Goal: Task Accomplishment & Management: Use online tool/utility

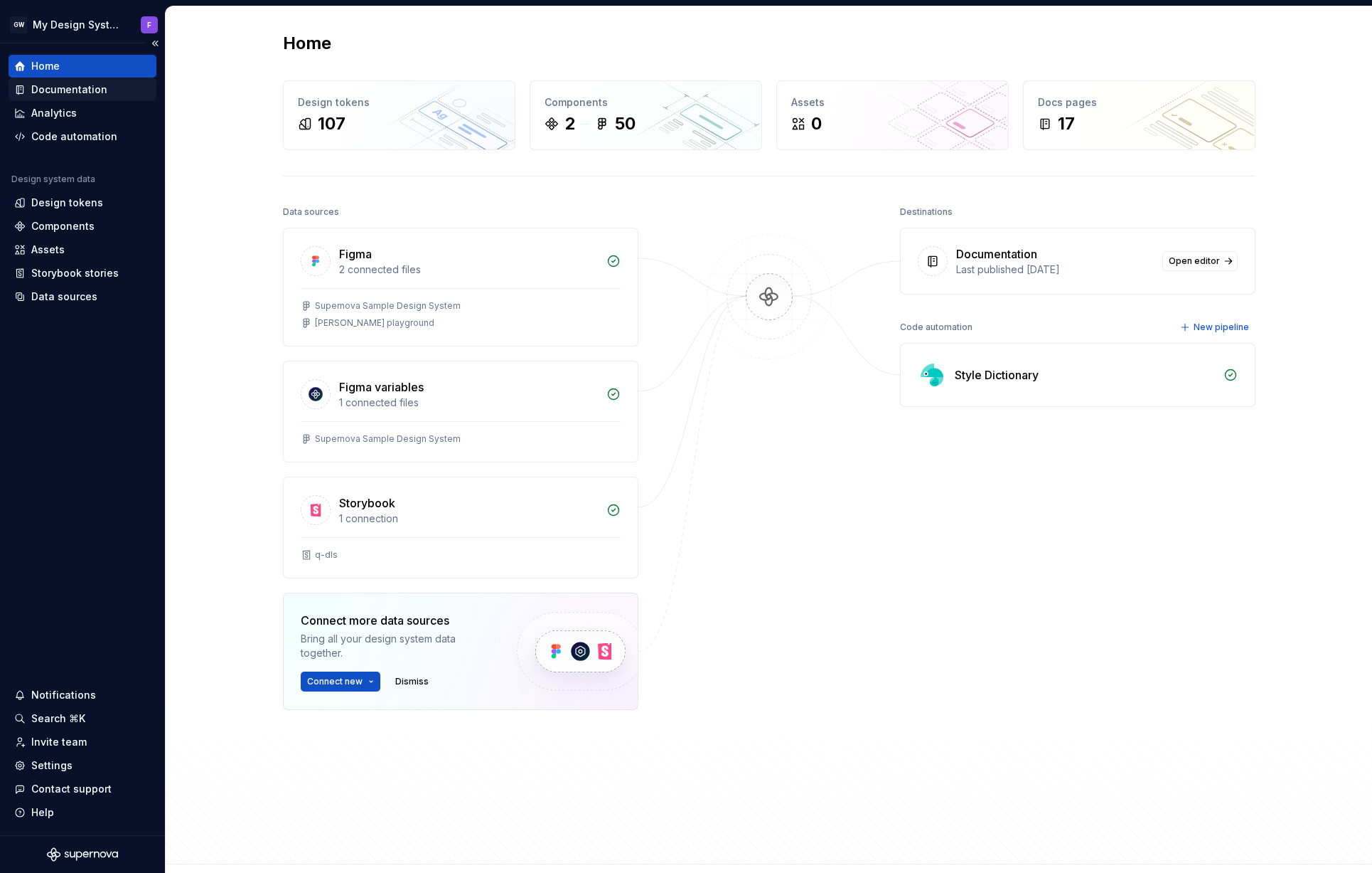
click at [72, 88] on div "Documentation" at bounding box center [70, 89] width 77 height 14
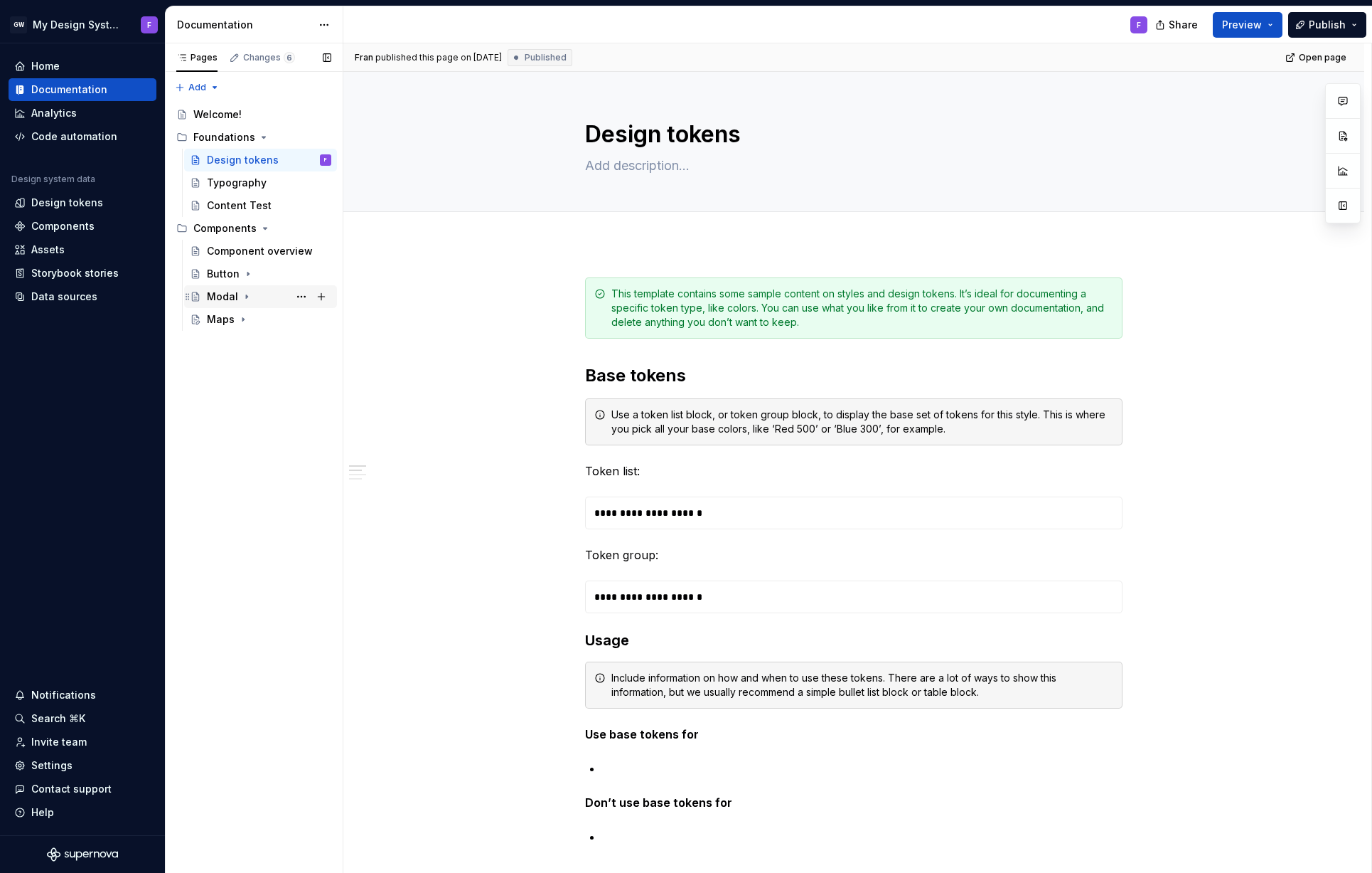
click at [218, 294] on div "Modal" at bounding box center [223, 296] width 32 height 14
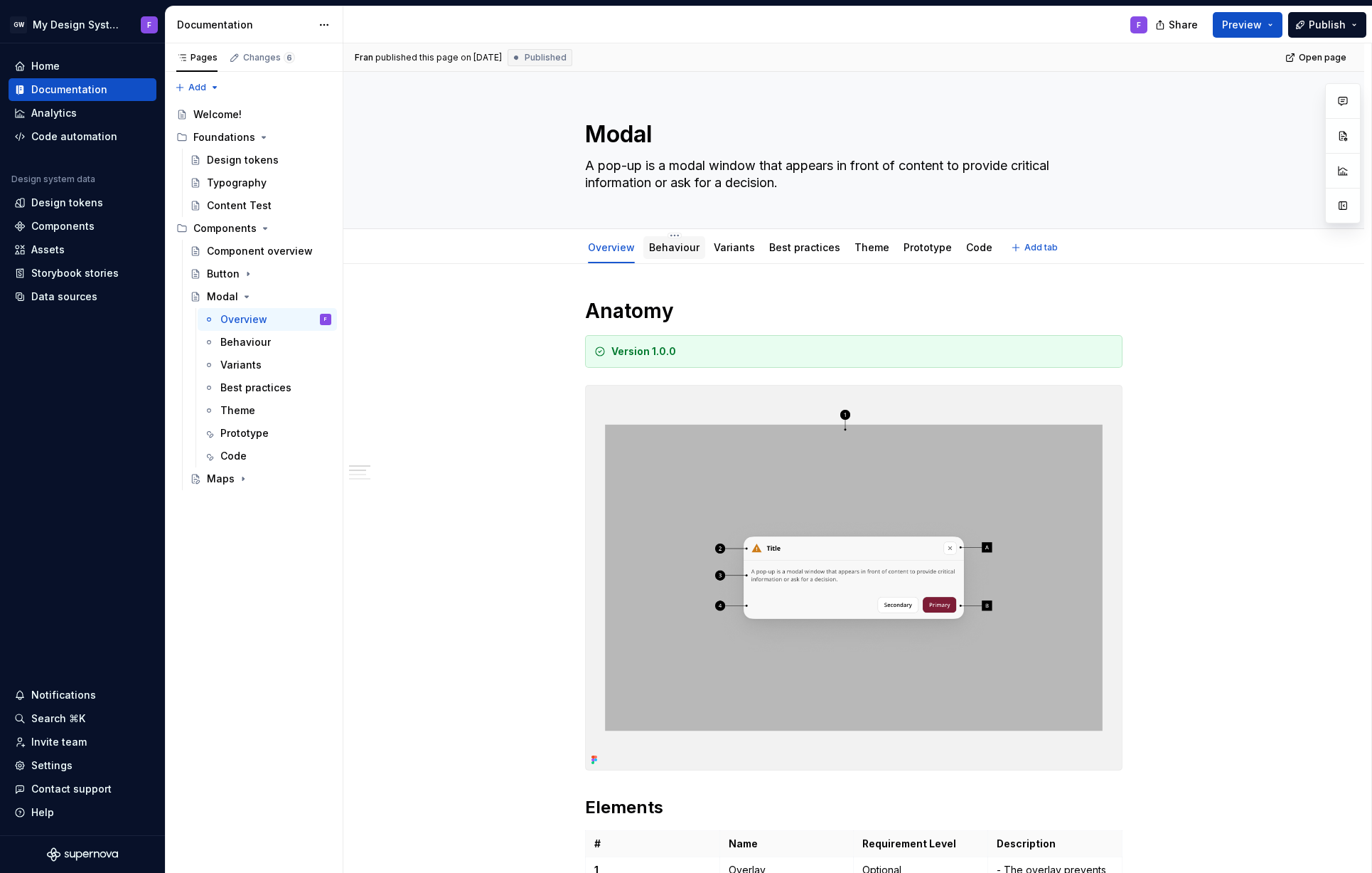
click at [672, 247] on link "Behaviour" at bounding box center [674, 246] width 50 height 12
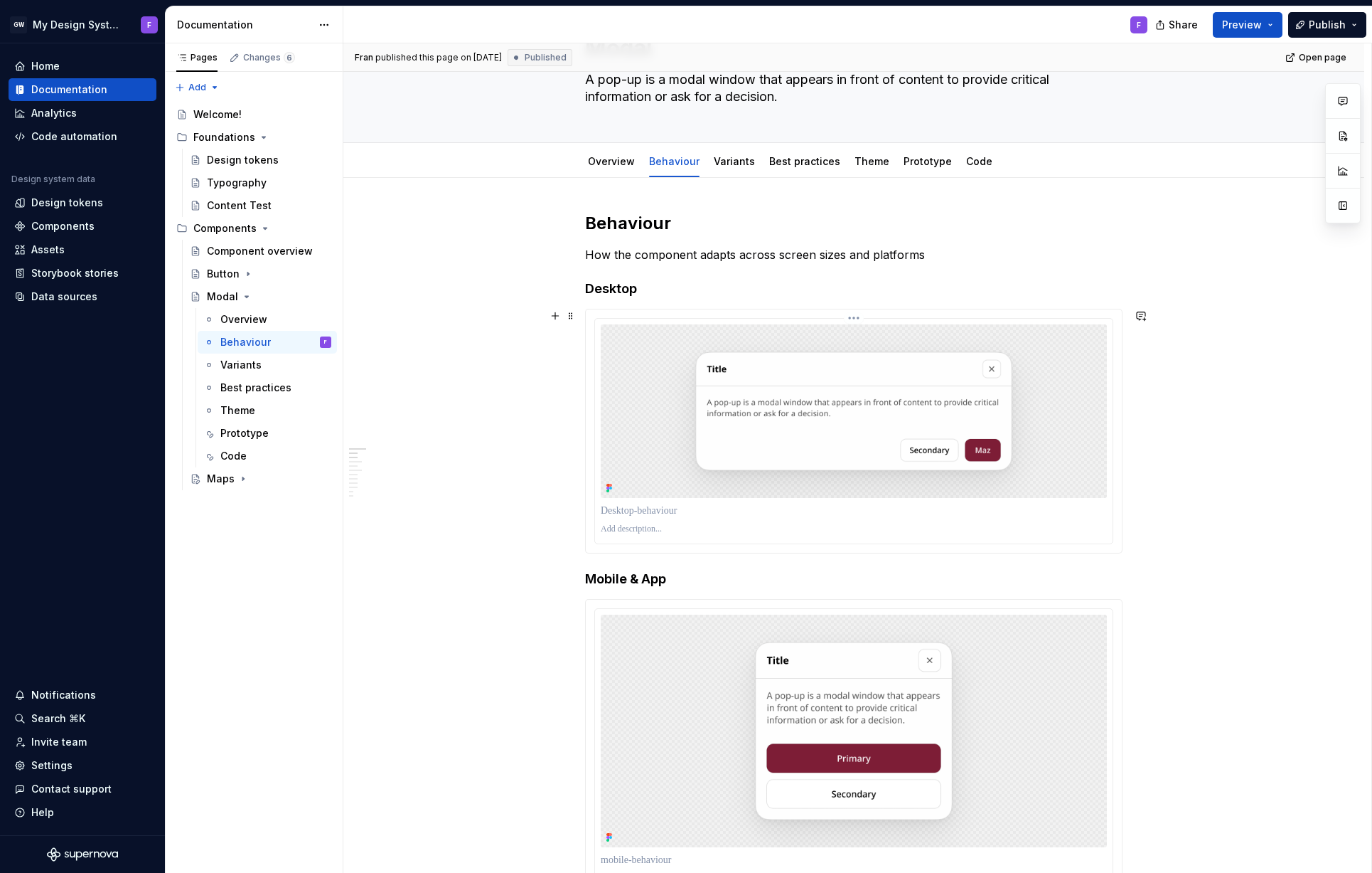
scroll to position [87, 0]
click at [857, 317] on html "GW My Design System F Home Documentation Analytics Code automation Design syste…" at bounding box center [686, 436] width 1372 height 873
click at [900, 365] on div "Update Figma image" at bounding box center [926, 363] width 105 height 14
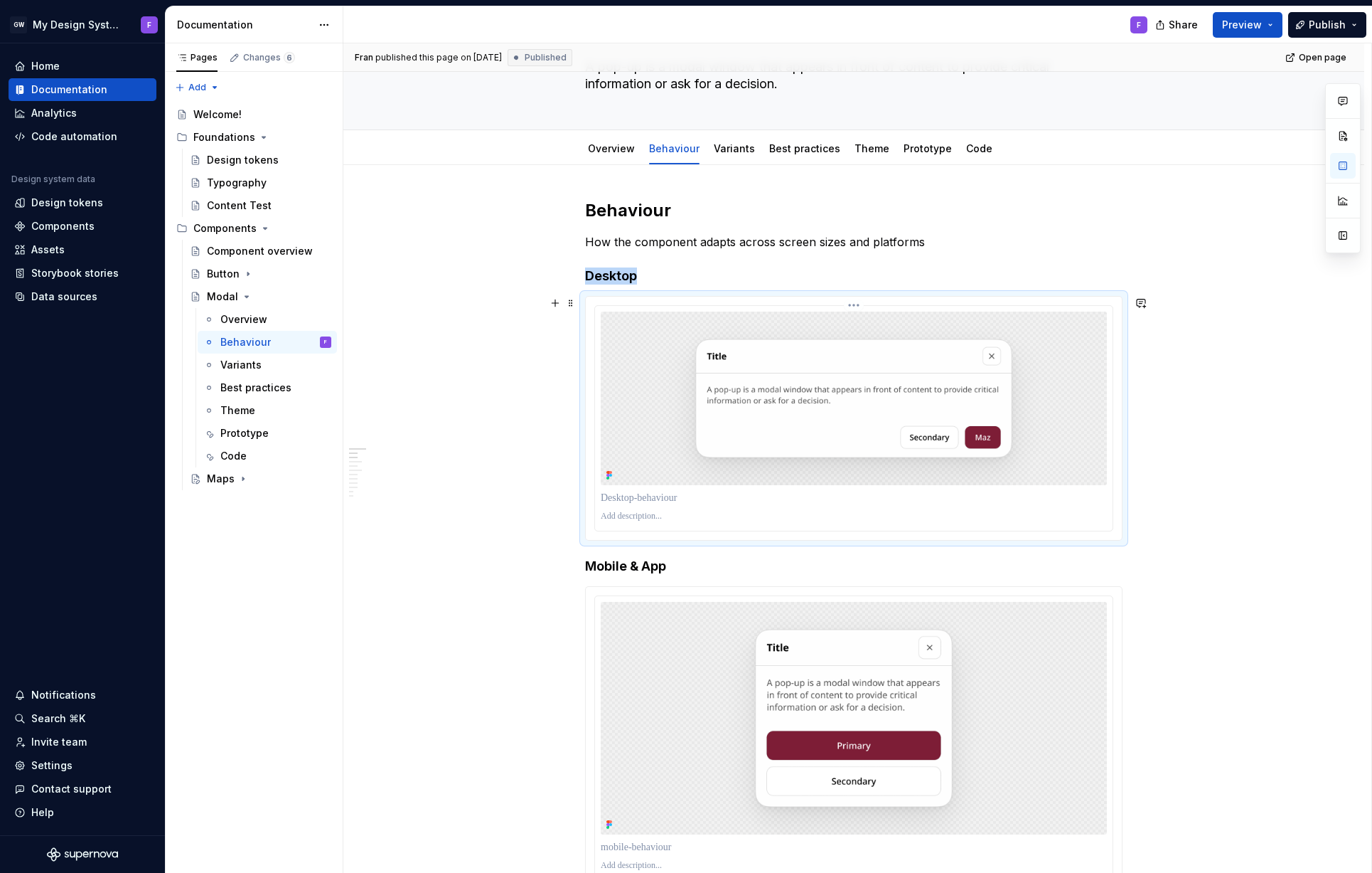
scroll to position [0, 0]
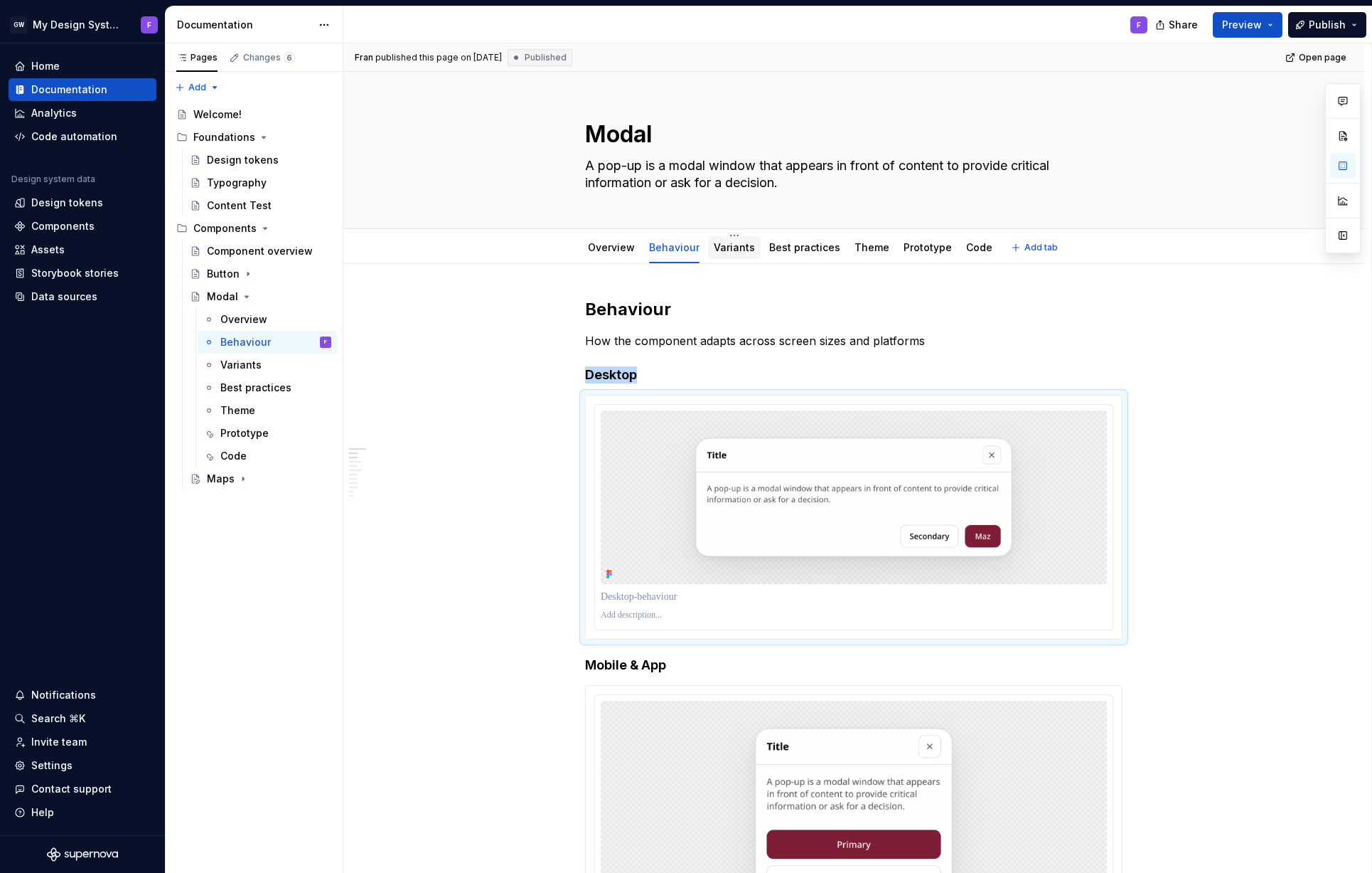
click at [725, 245] on link "Variants" at bounding box center [735, 246] width 41 height 12
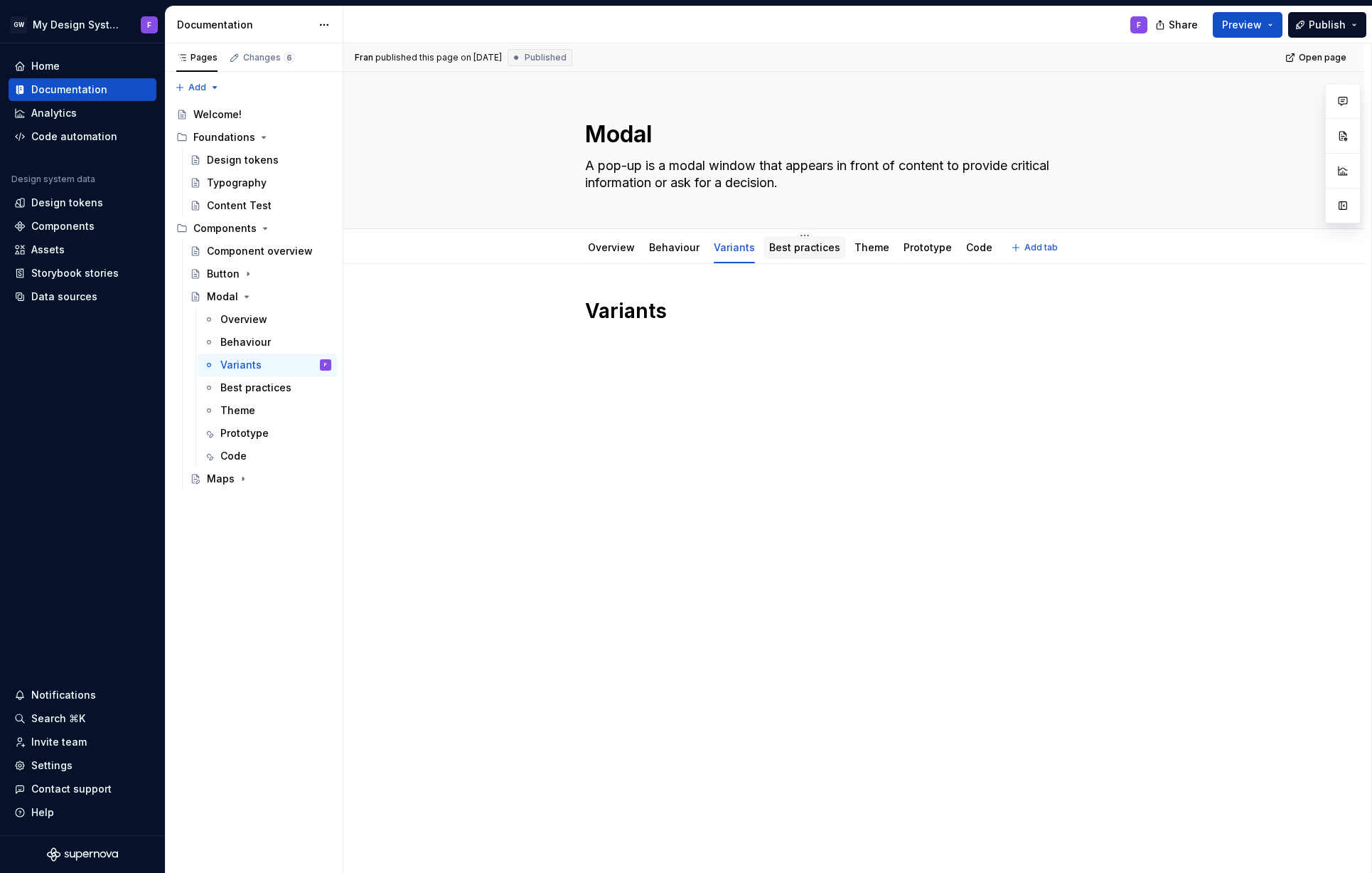
click at [806, 249] on link "Best practices" at bounding box center [805, 246] width 71 height 12
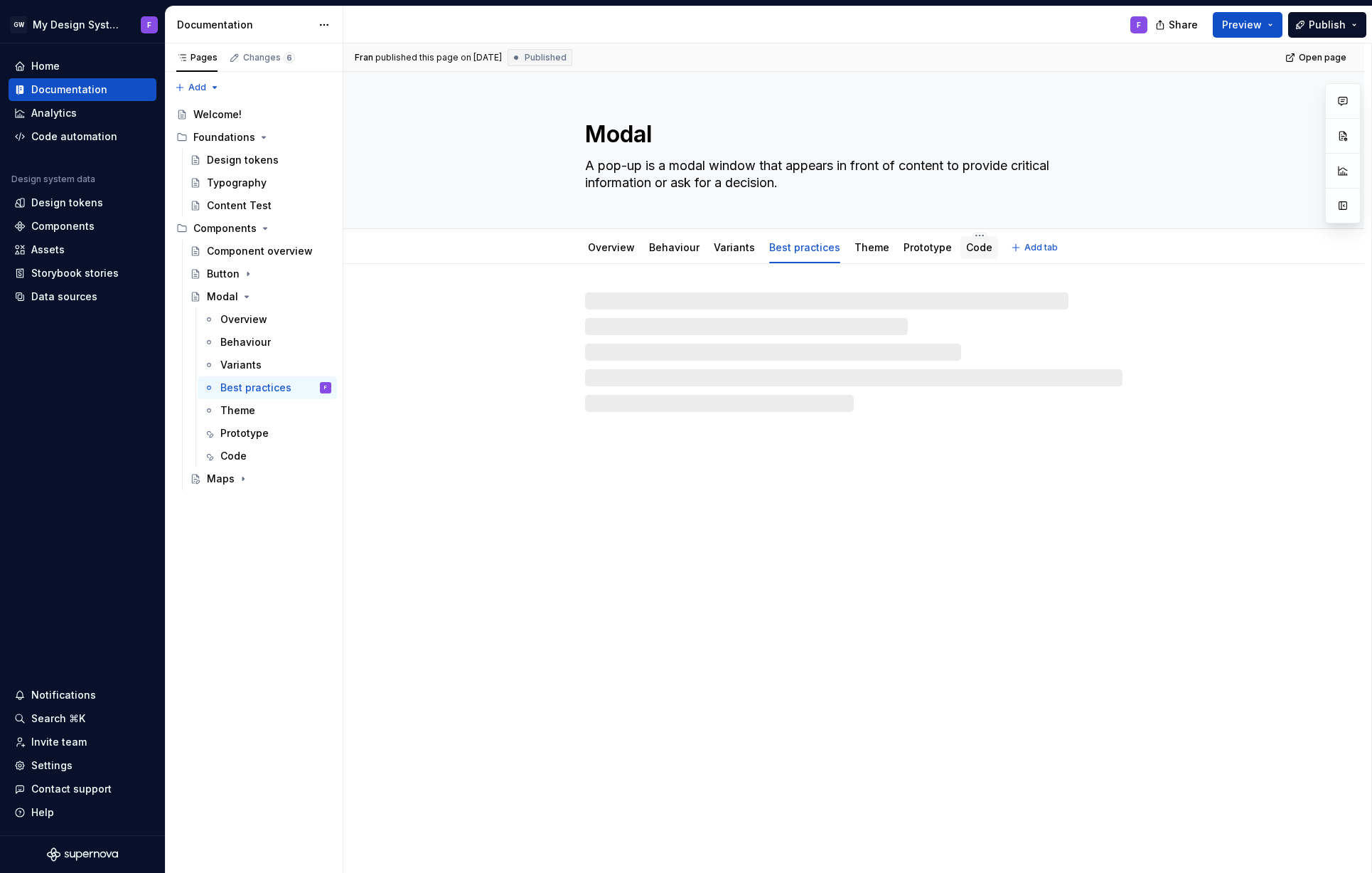
click at [966, 246] on link "Code" at bounding box center [979, 246] width 26 height 12
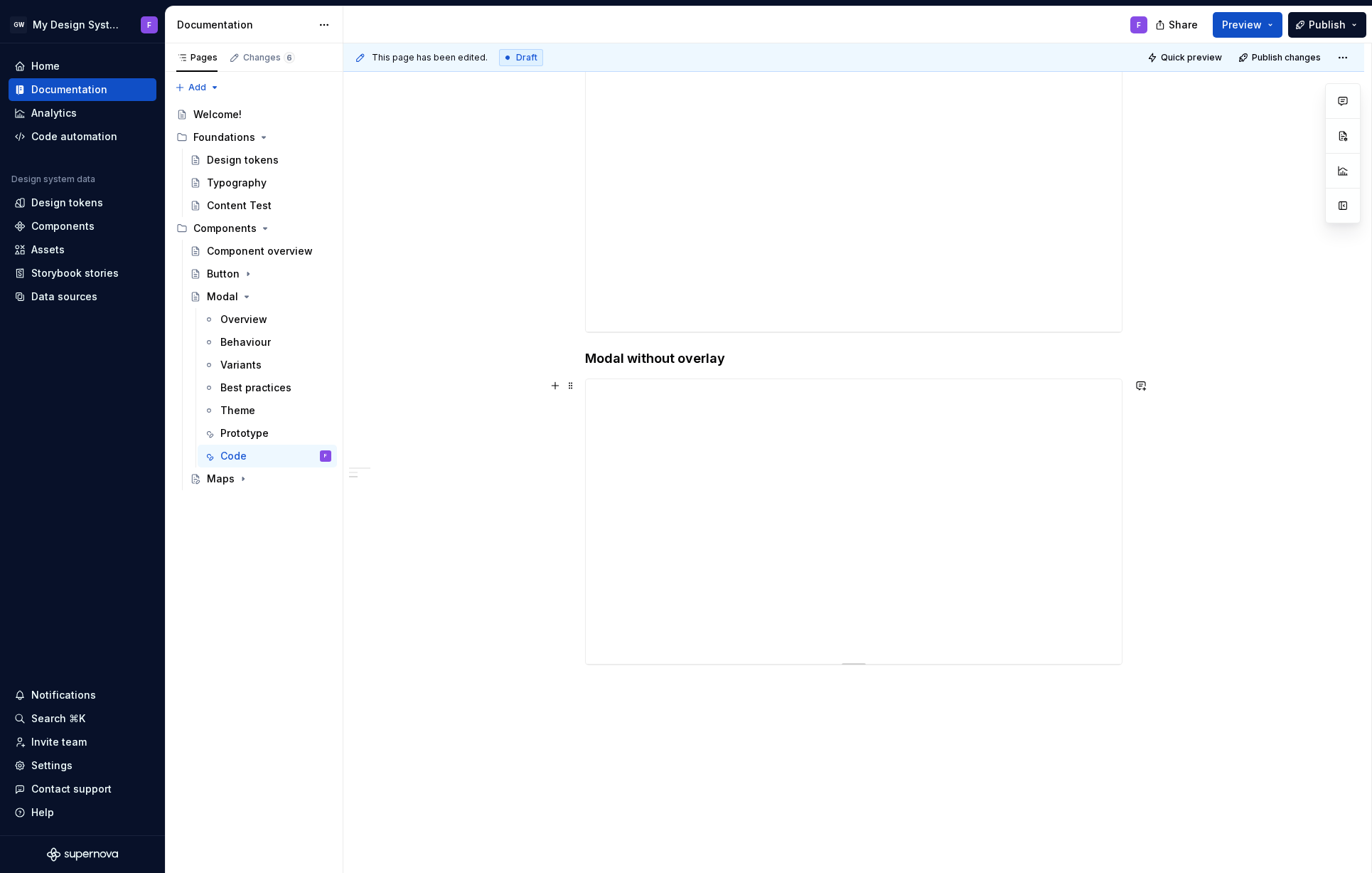
scroll to position [318, 0]
drag, startPoint x: 1185, startPoint y: 563, endPoint x: 1139, endPoint y: 556, distance: 46.5
click at [1181, 562] on div "This page has been edited. Draft Quick preview Publish changes Modal A pop-up i…" at bounding box center [858, 458] width 1029 height 830
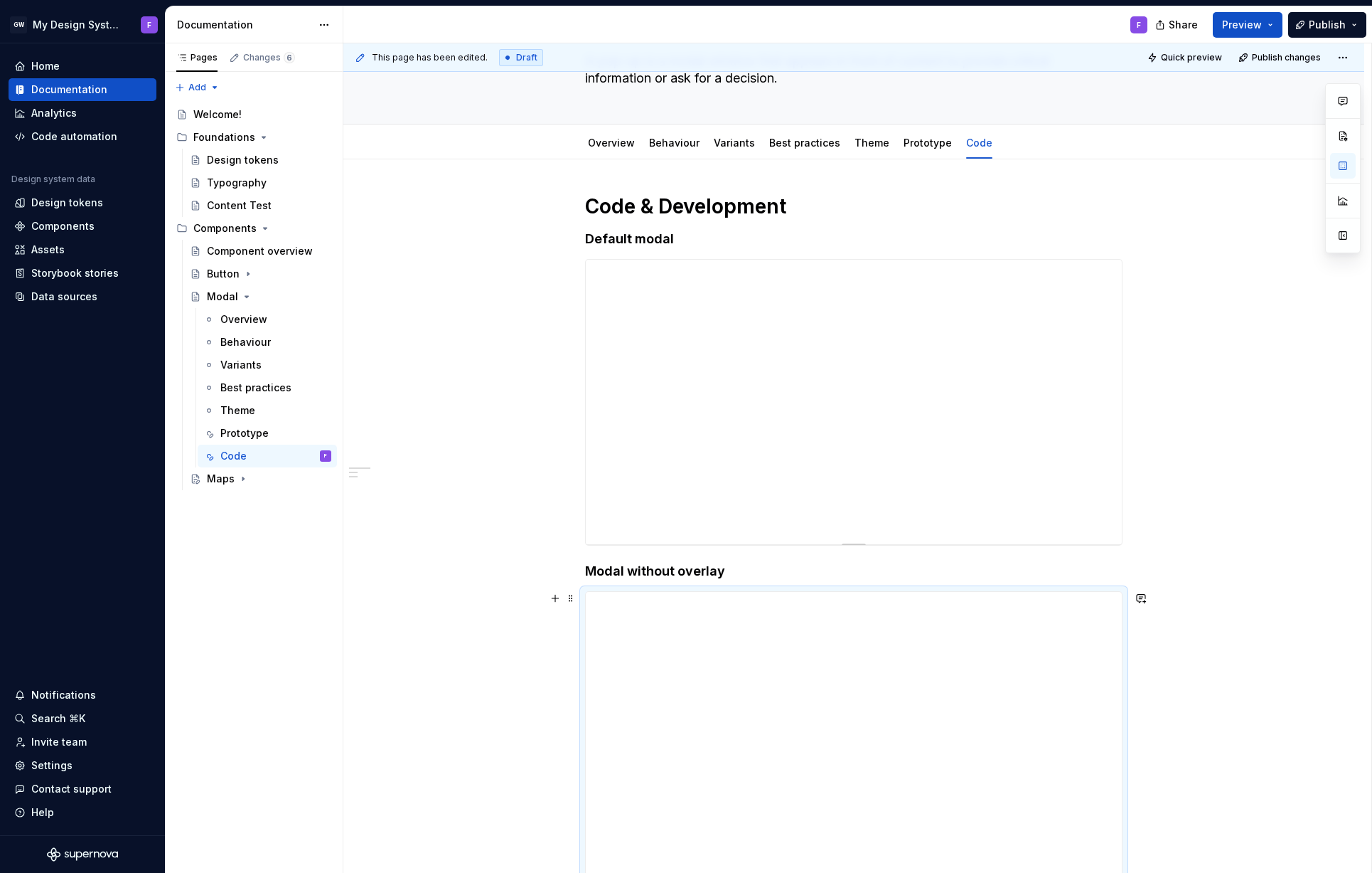
scroll to position [50, 0]
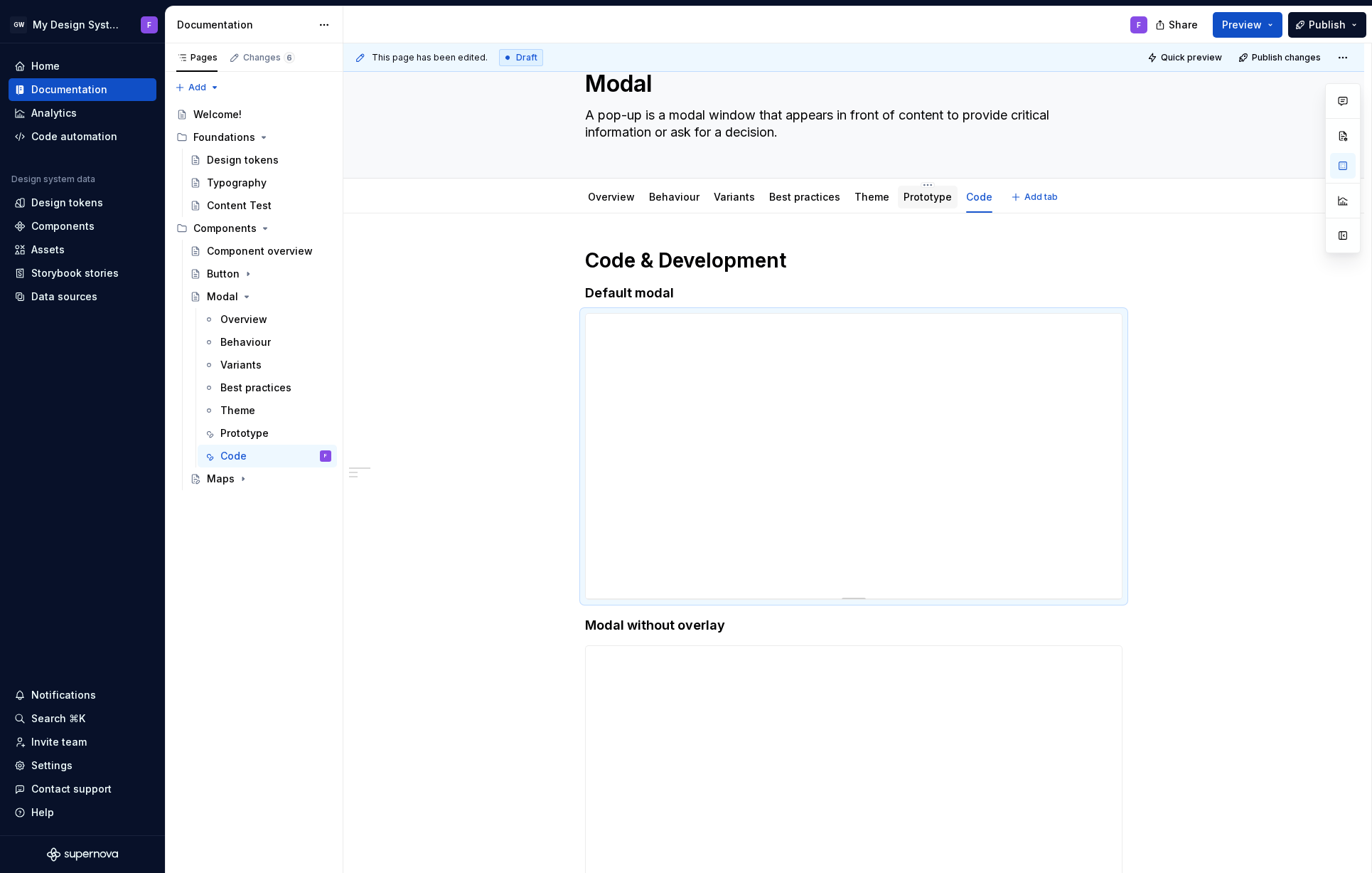
click at [912, 197] on link "Prototype" at bounding box center [928, 196] width 49 height 12
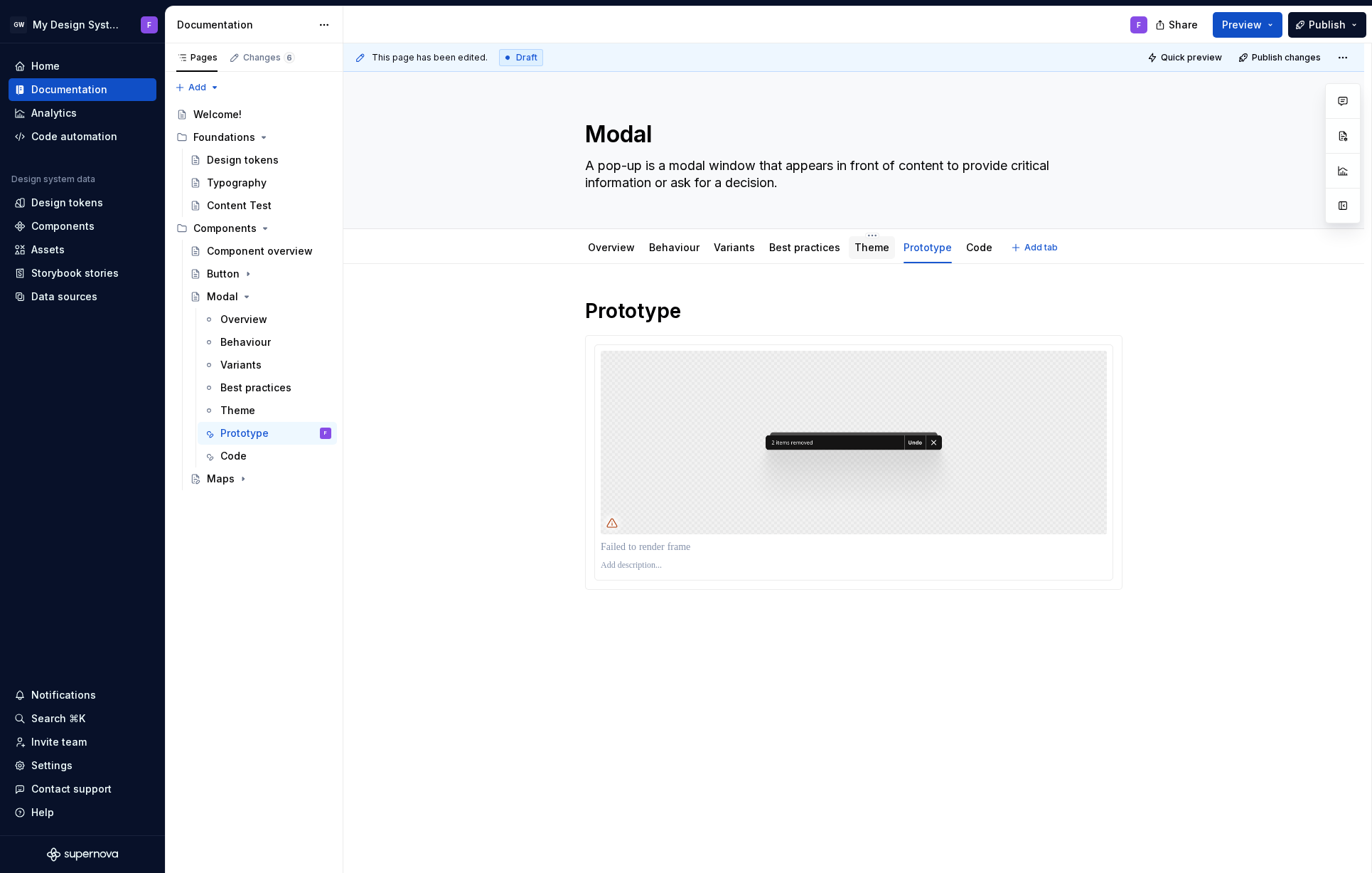
click at [856, 247] on link "Theme" at bounding box center [872, 246] width 35 height 12
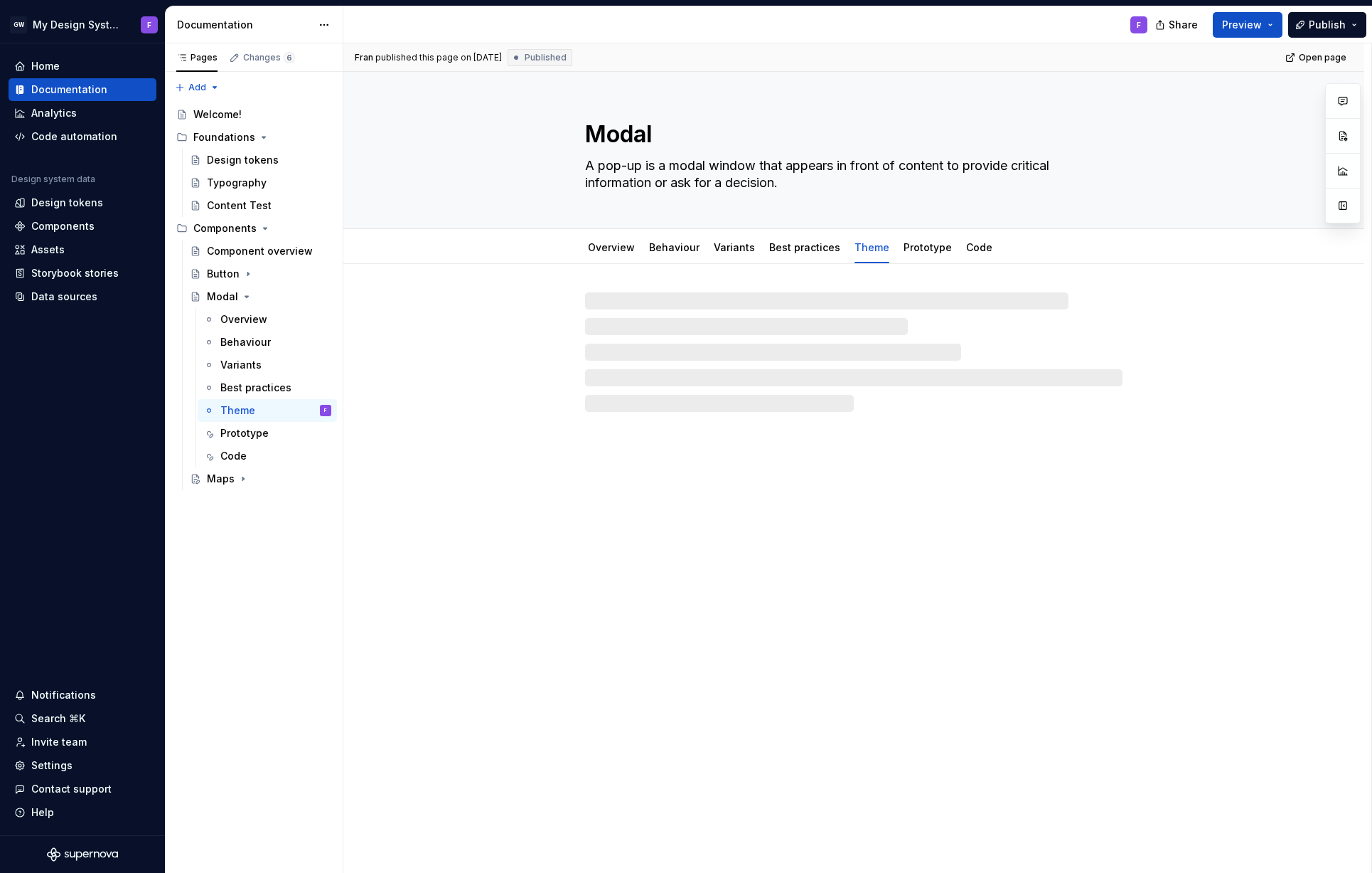
click at [443, 354] on div at bounding box center [854, 338] width 1021 height 148
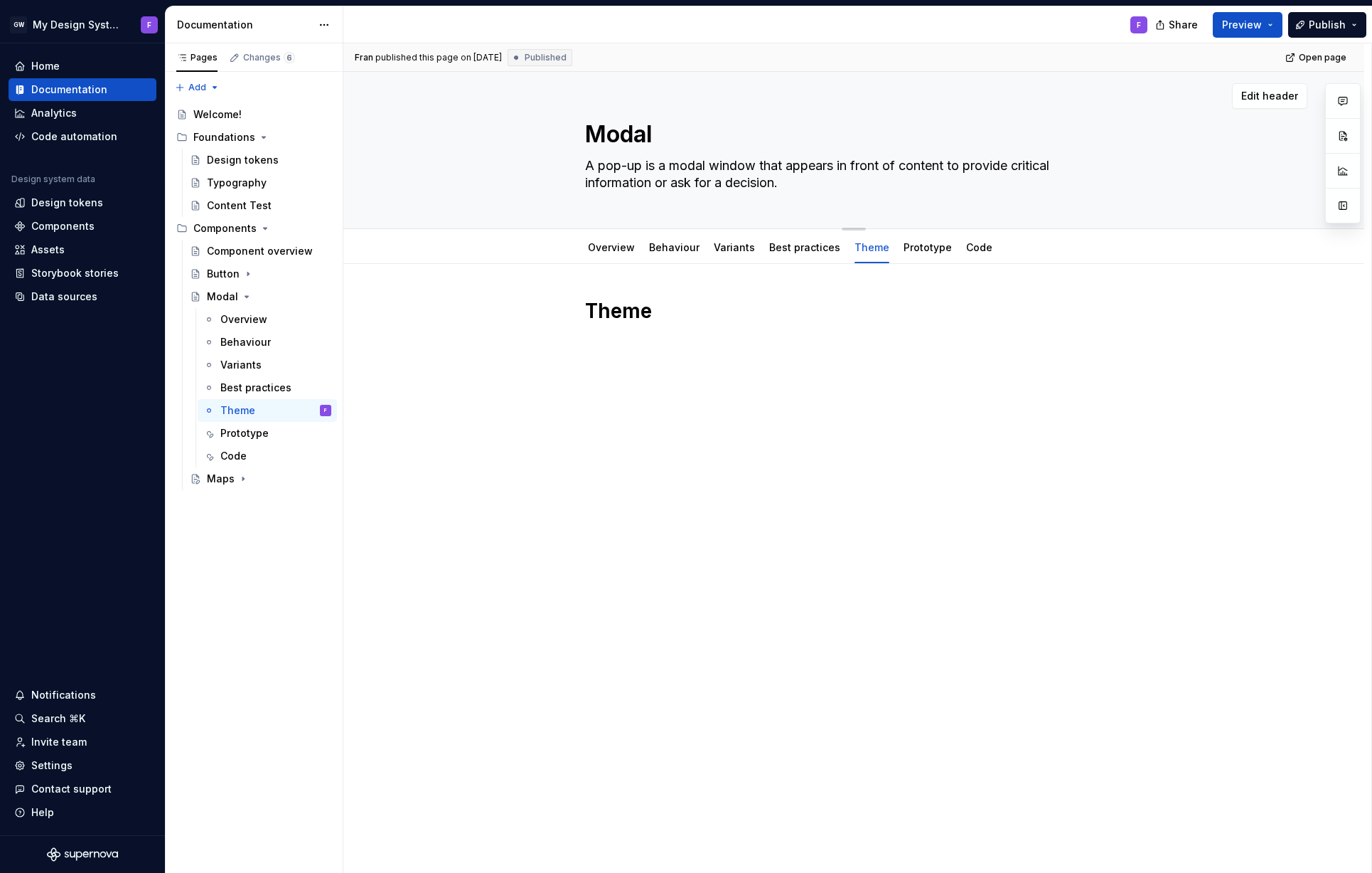
type textarea "*"
click at [74, 293] on div "Data sources" at bounding box center [64, 296] width 66 height 14
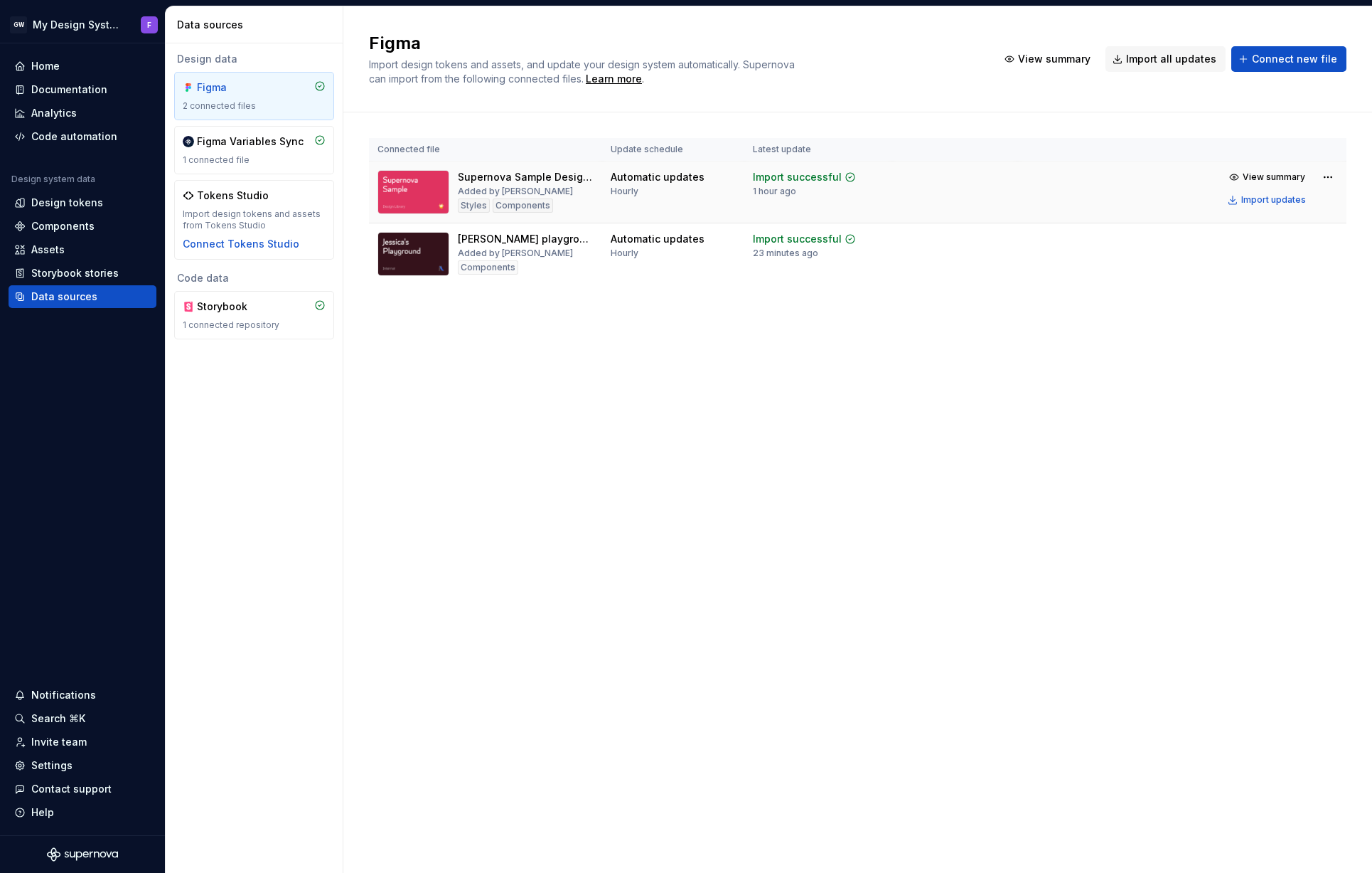
drag, startPoint x: 610, startPoint y: 193, endPoint x: 652, endPoint y: 193, distance: 42.0
click at [652, 193] on div "Automatic updates Hourly" at bounding box center [657, 183] width 94 height 27
click at [623, 192] on div "Hourly" at bounding box center [624, 191] width 28 height 11
click at [614, 190] on div "Hourly" at bounding box center [624, 191] width 28 height 11
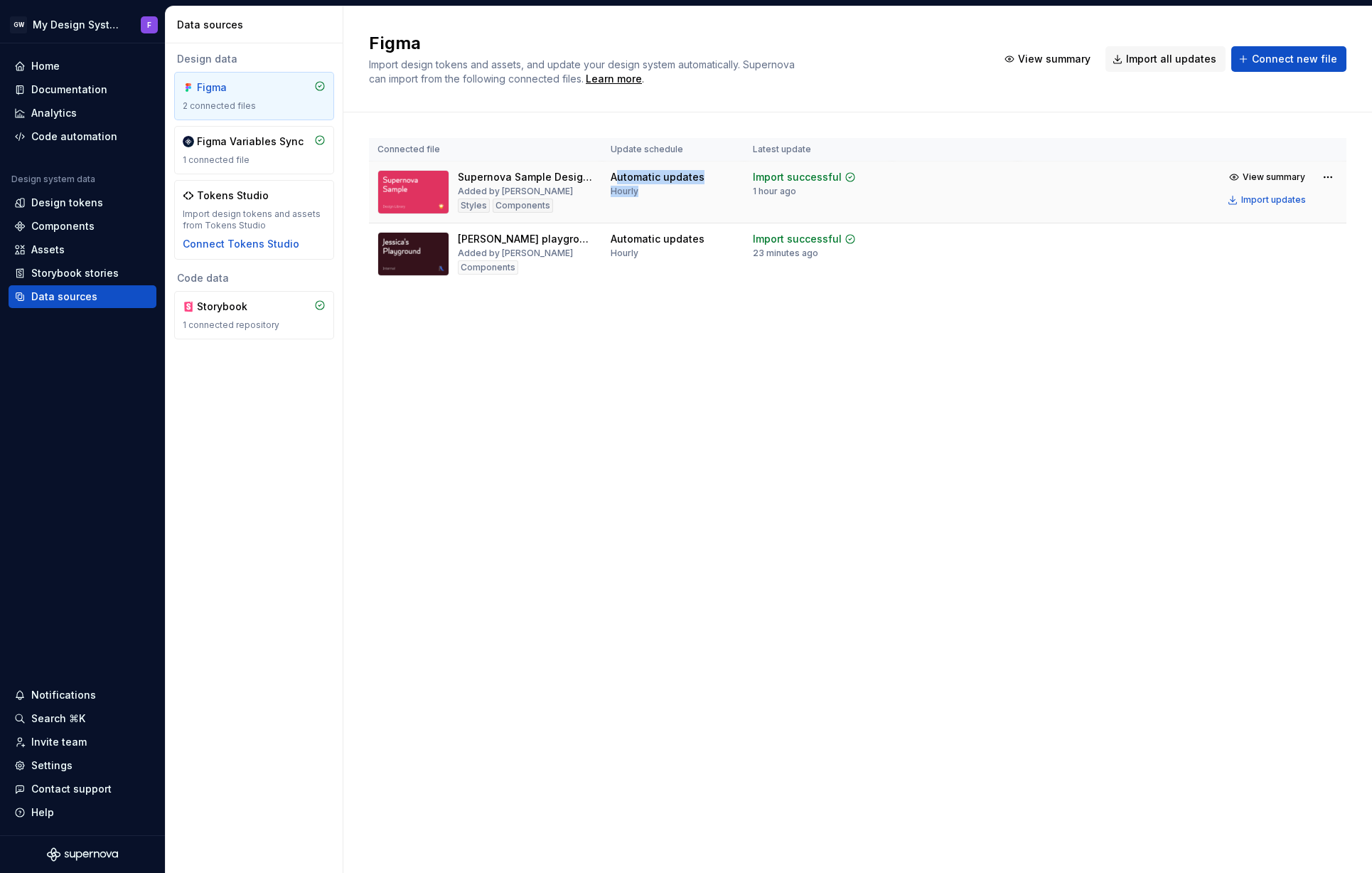
drag, startPoint x: 608, startPoint y: 177, endPoint x: 640, endPoint y: 193, distance: 35.8
click at [640, 193] on td "Automatic updates Hourly" at bounding box center [673, 192] width 142 height 62
click at [640, 190] on div "Automatic updates Hourly" at bounding box center [657, 183] width 94 height 27
click at [68, 134] on div "Code automation" at bounding box center [75, 136] width 86 height 14
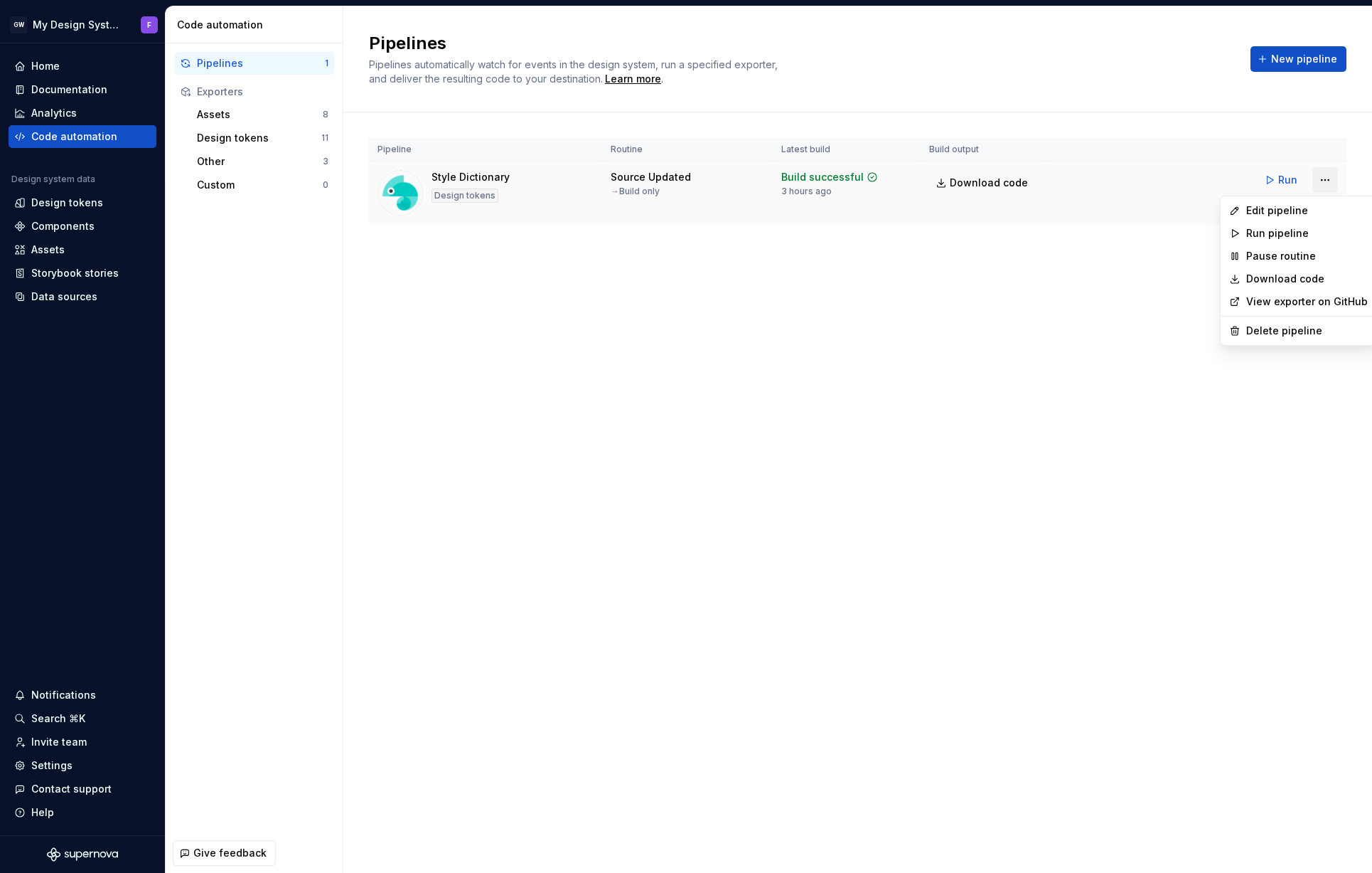
click at [1328, 180] on html "GW My Design System F Home Documentation Analytics Code automation Design syste…" at bounding box center [686, 436] width 1372 height 873
click at [1298, 210] on div "Edit pipeline" at bounding box center [1307, 210] width 121 height 14
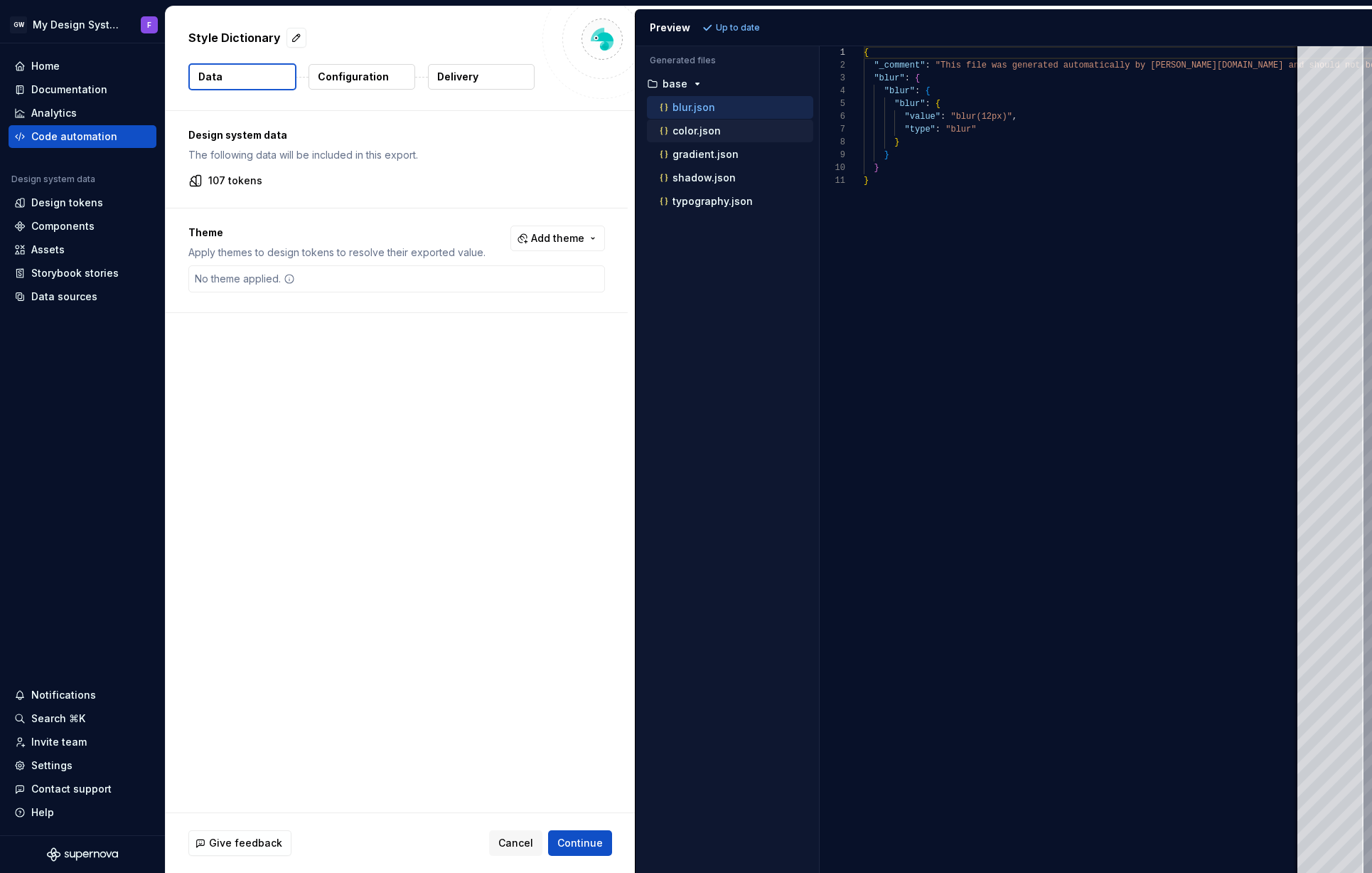
click at [703, 133] on p "color.json" at bounding box center [697, 131] width 49 height 11
type textarea "**********"
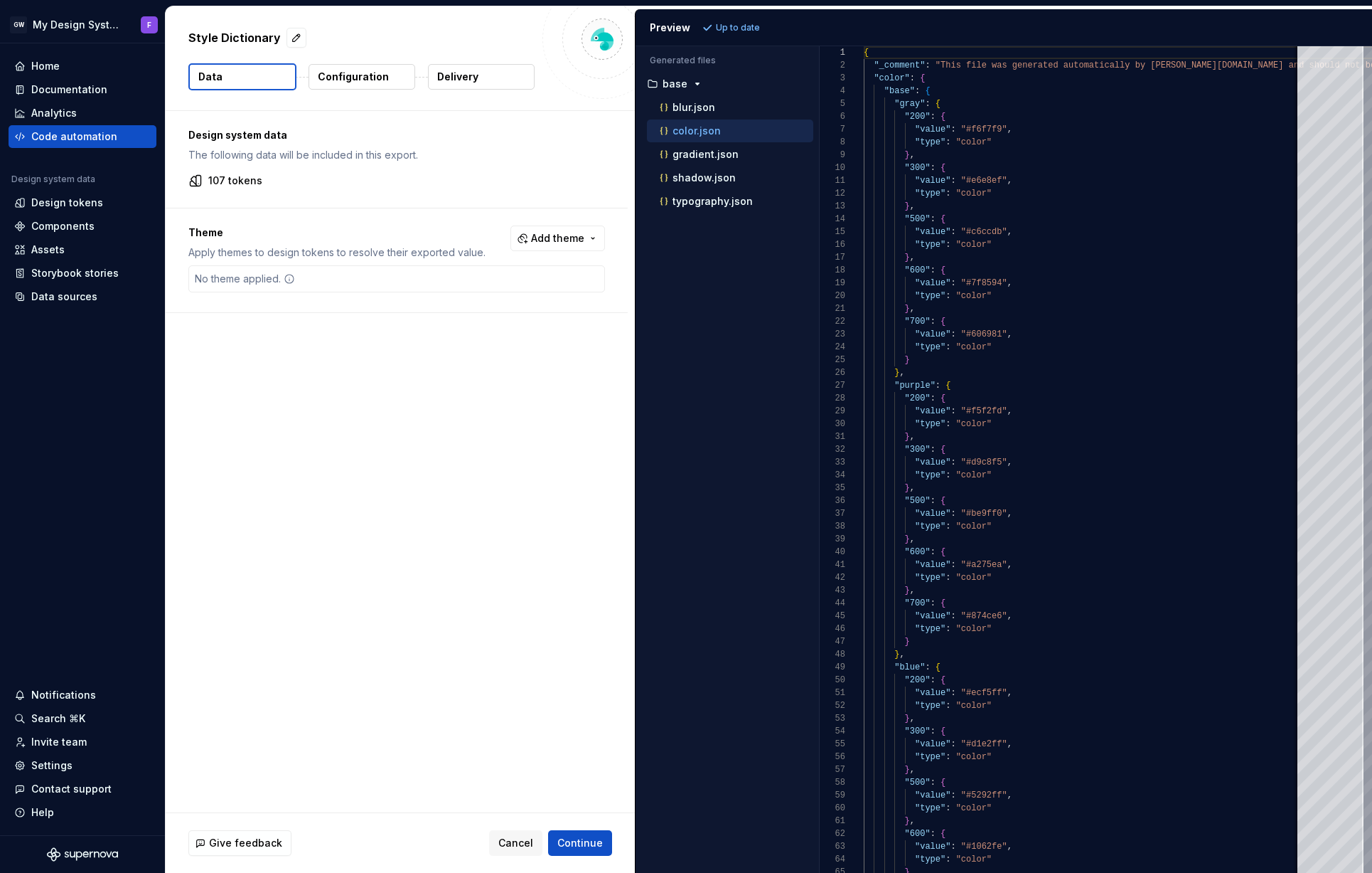
click at [468, 77] on p "Delivery" at bounding box center [457, 77] width 41 height 14
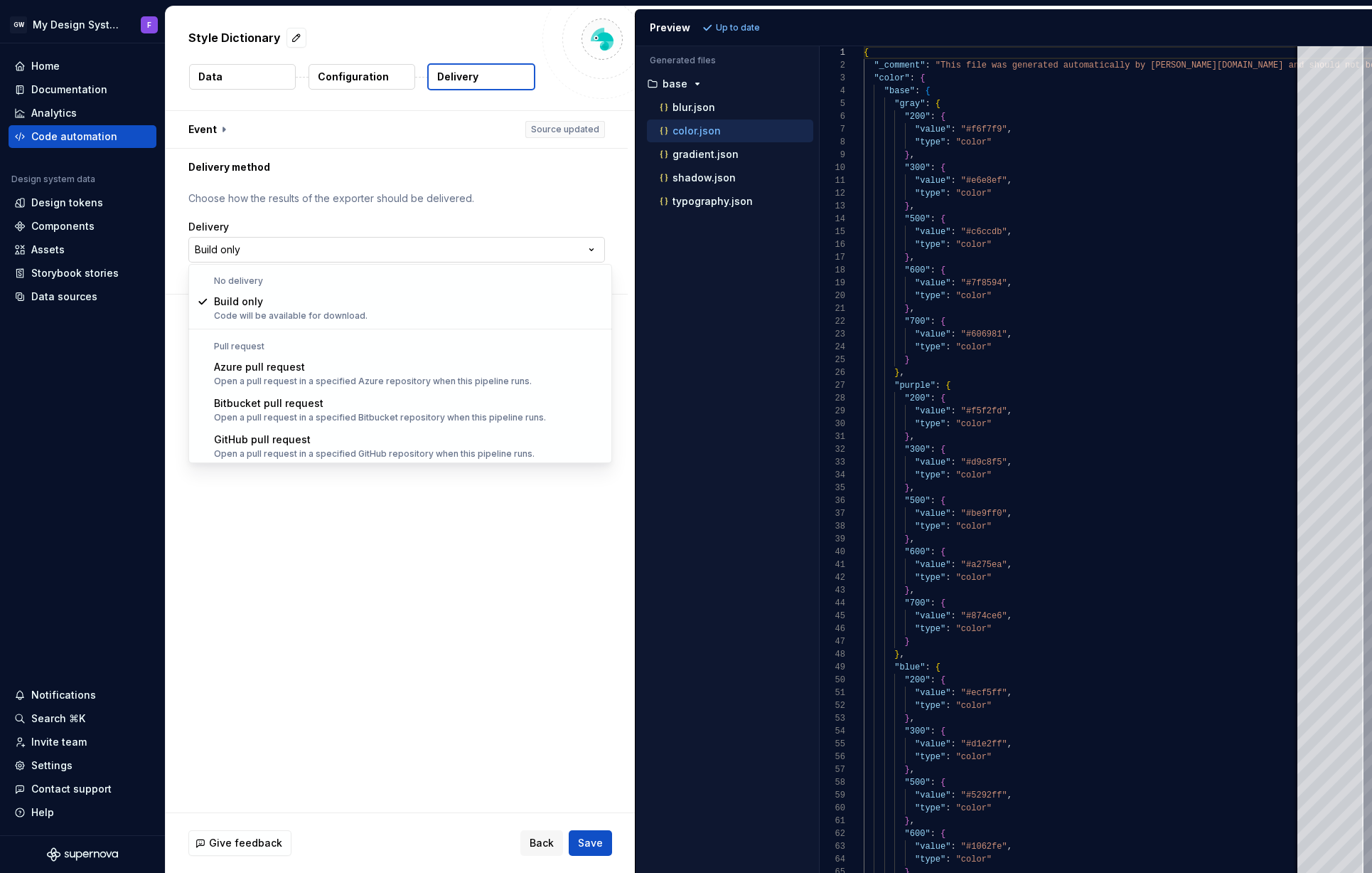
click at [253, 249] on html "**********" at bounding box center [686, 436] width 1372 height 873
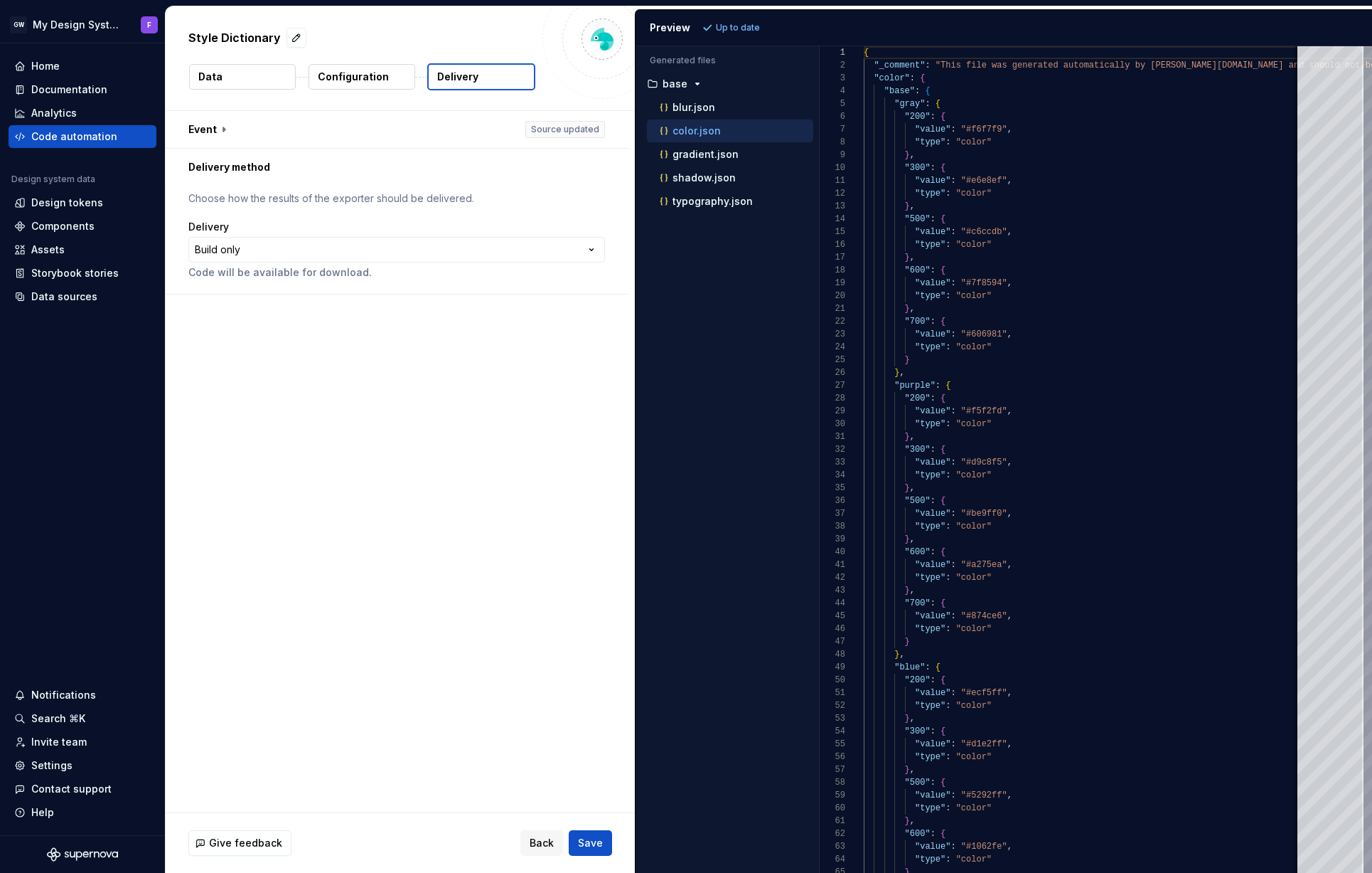
click at [318, 638] on html "**********" at bounding box center [686, 436] width 1372 height 873
click at [81, 135] on div "Code automation" at bounding box center [75, 136] width 86 height 14
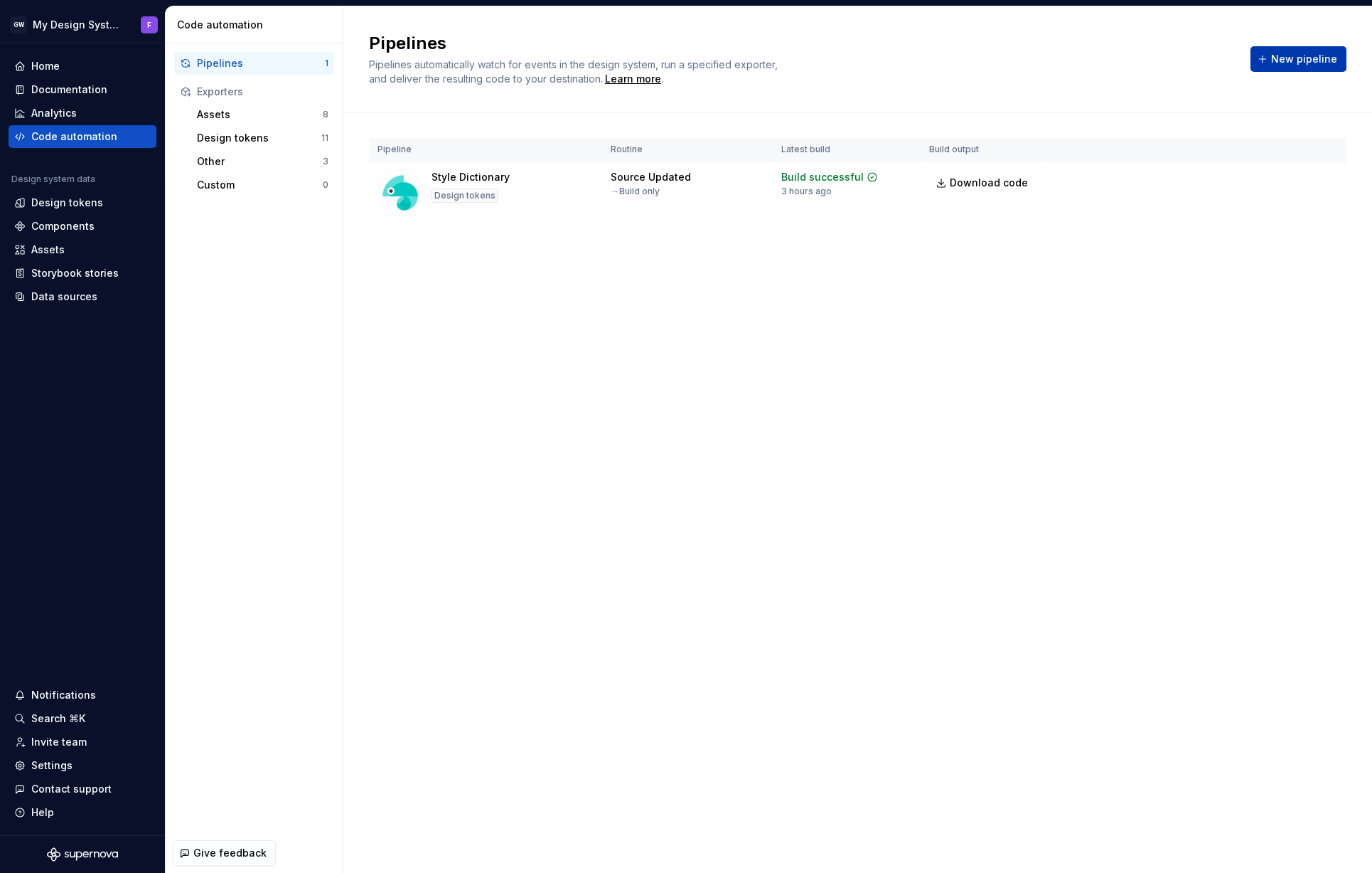
click at [1294, 59] on span "New pipeline" at bounding box center [1304, 59] width 66 height 14
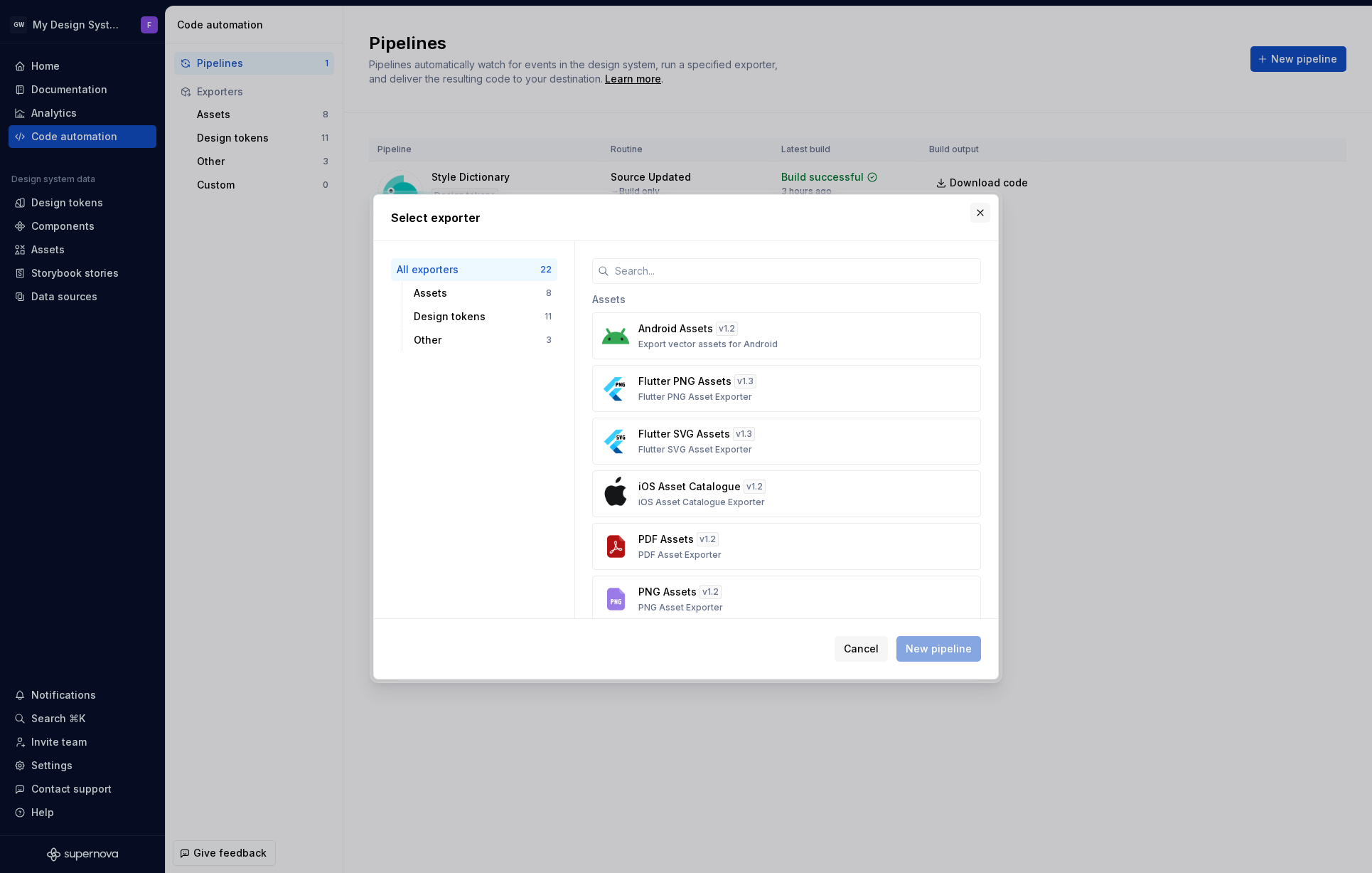
click at [984, 212] on button "button" at bounding box center [980, 212] width 20 height 20
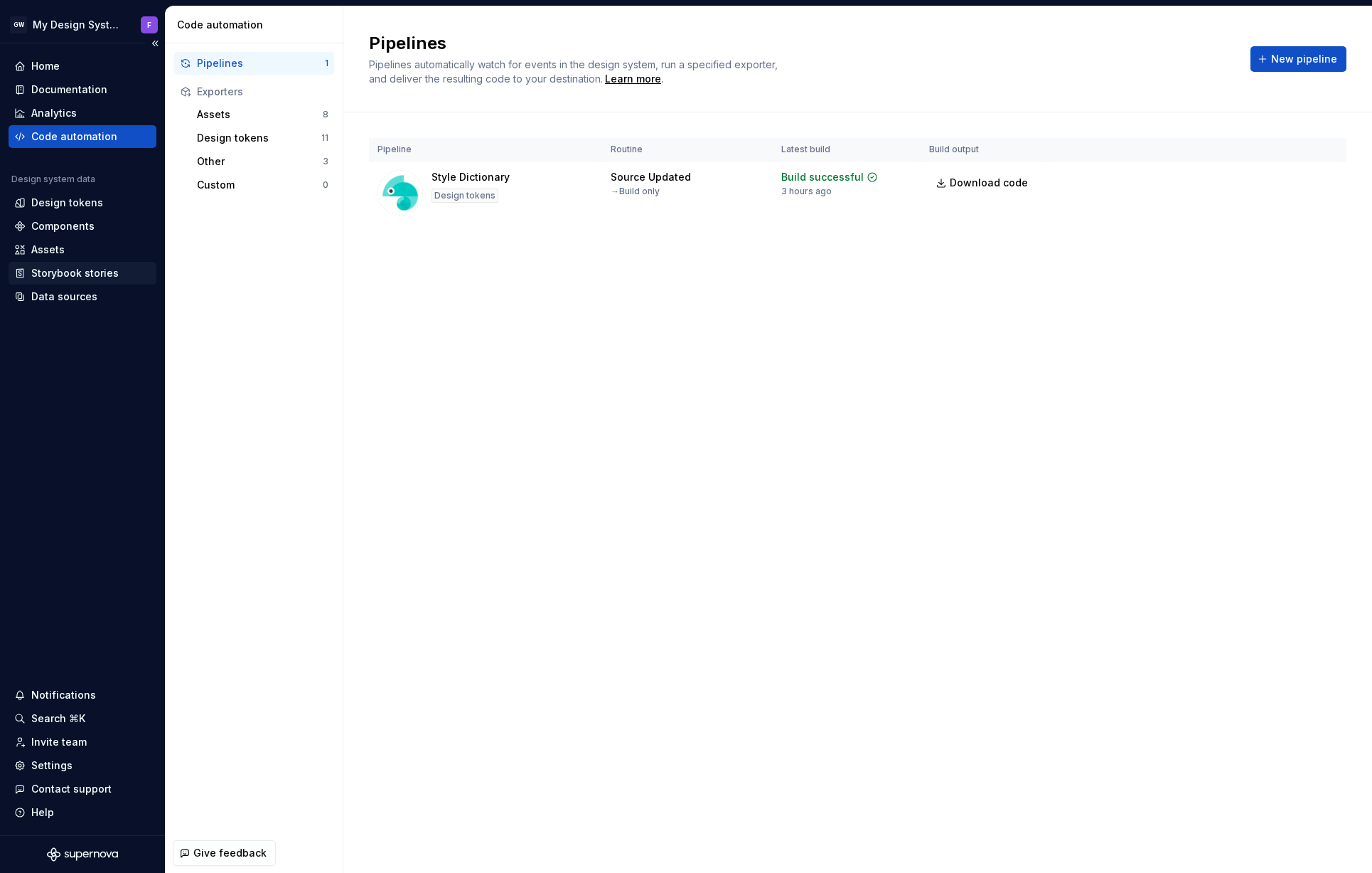
click at [77, 275] on div "Storybook stories" at bounding box center [76, 273] width 88 height 14
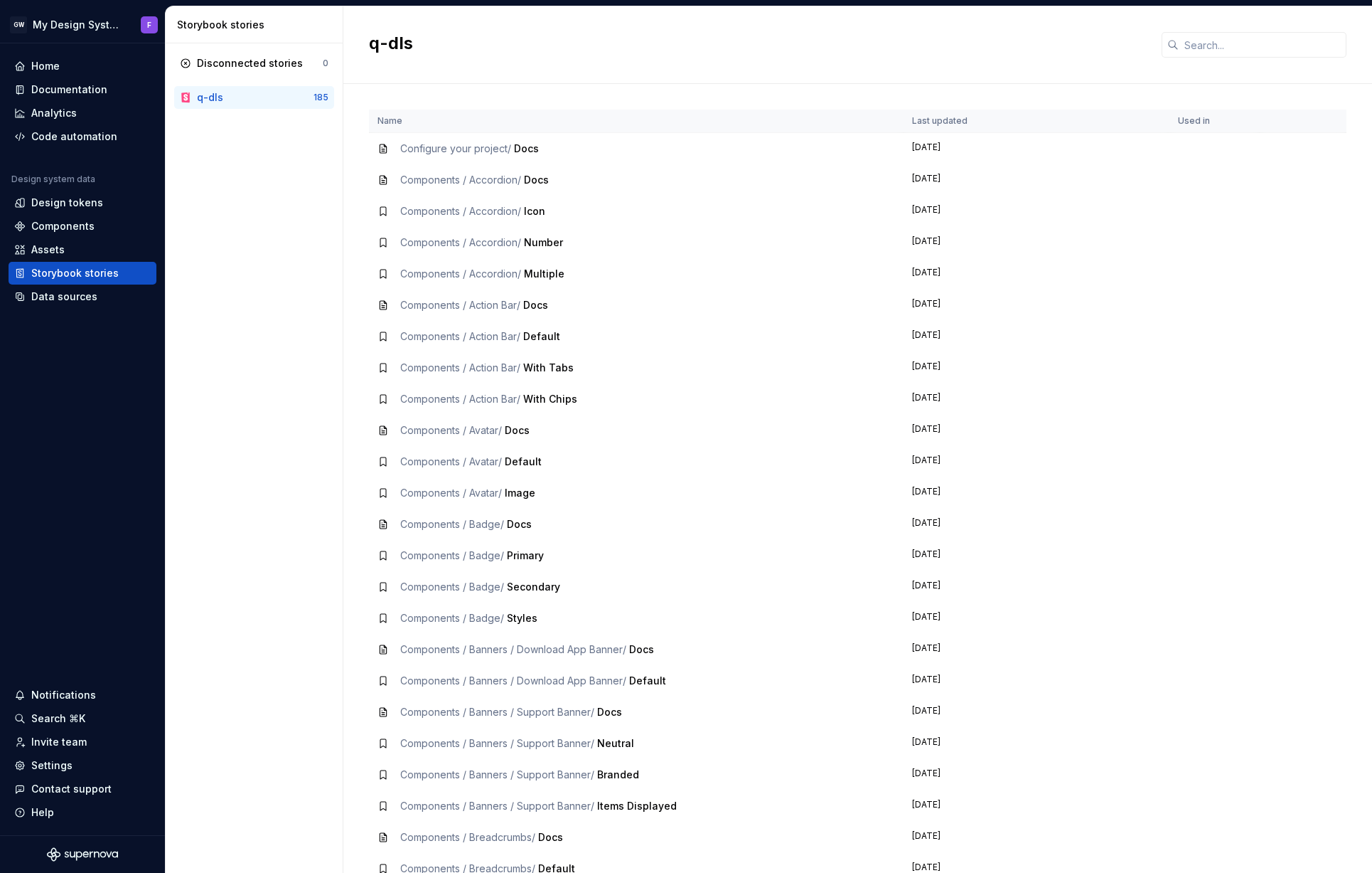
click at [383, 173] on div "Components / Accordion / Docs" at bounding box center [636, 179] width 518 height 14
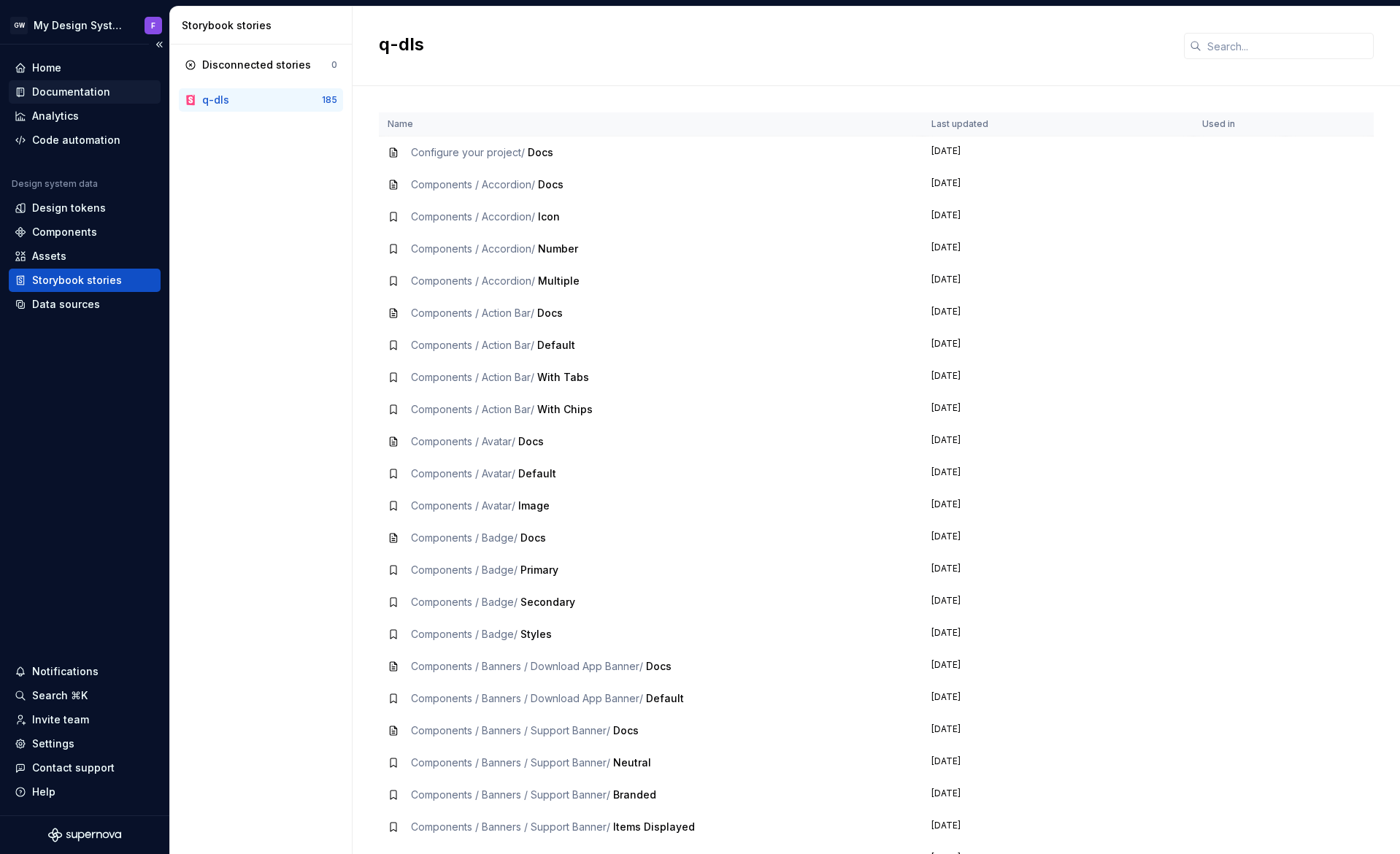
click at [72, 87] on div "Documentation" at bounding box center [72, 91] width 79 height 14
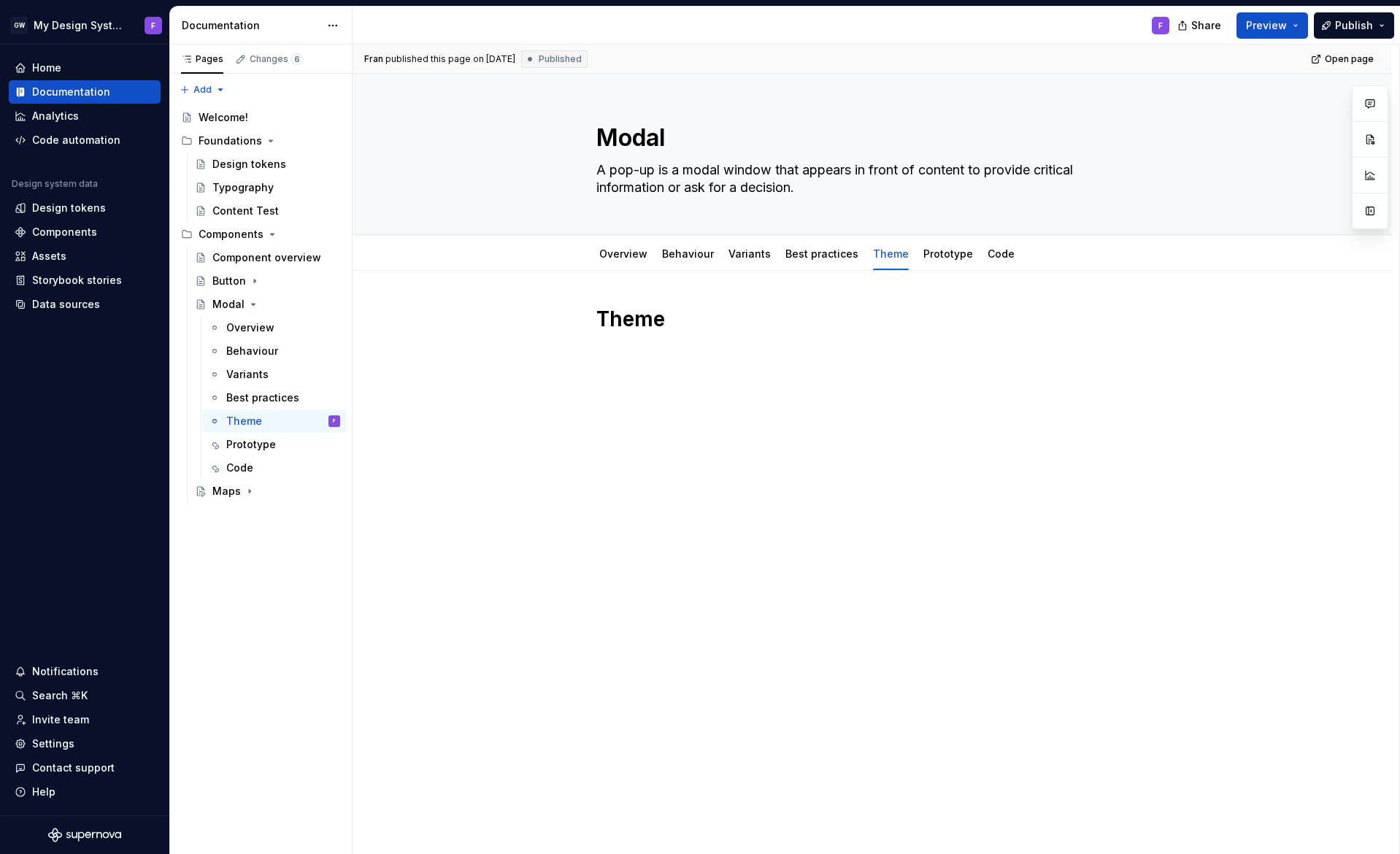
type textarea "*"
